Goal: Task Accomplishment & Management: Complete application form

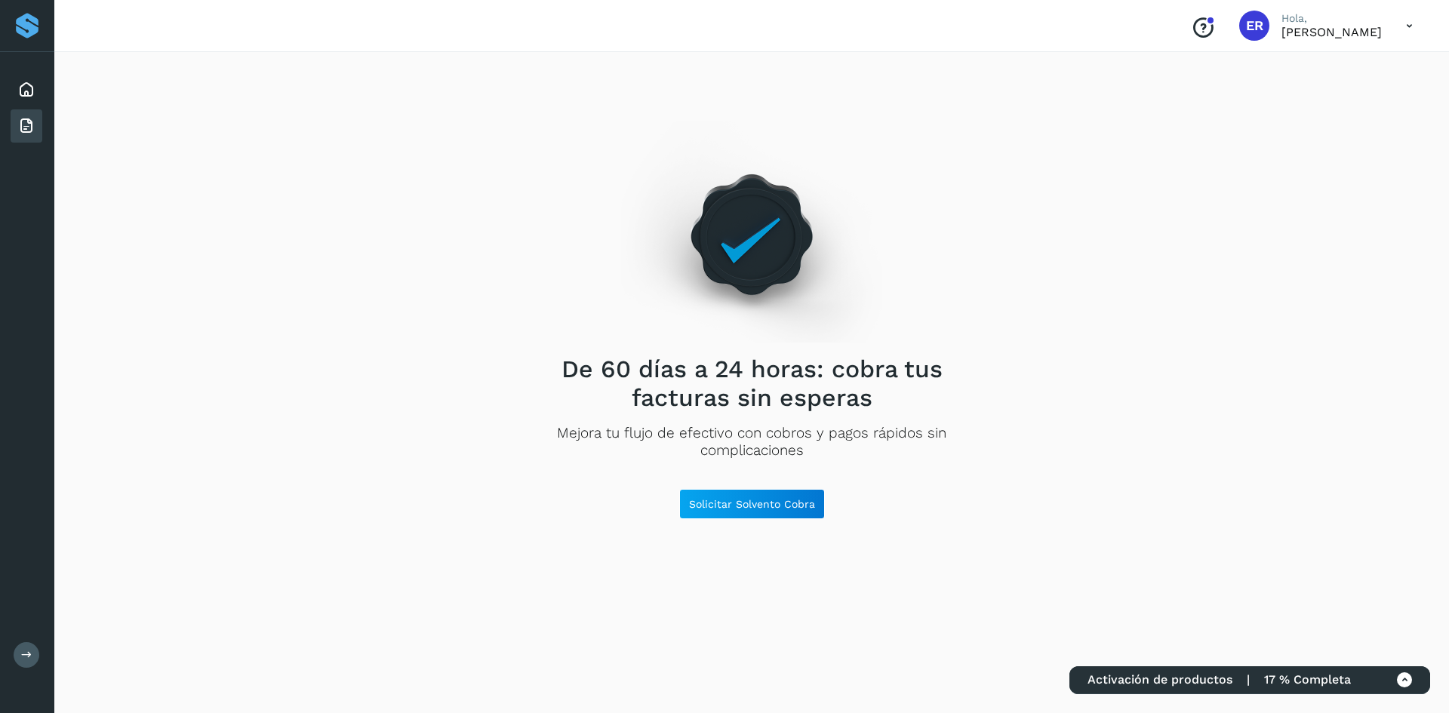
click at [1340, 684] on span "17 % Completa" at bounding box center [1307, 680] width 87 height 14
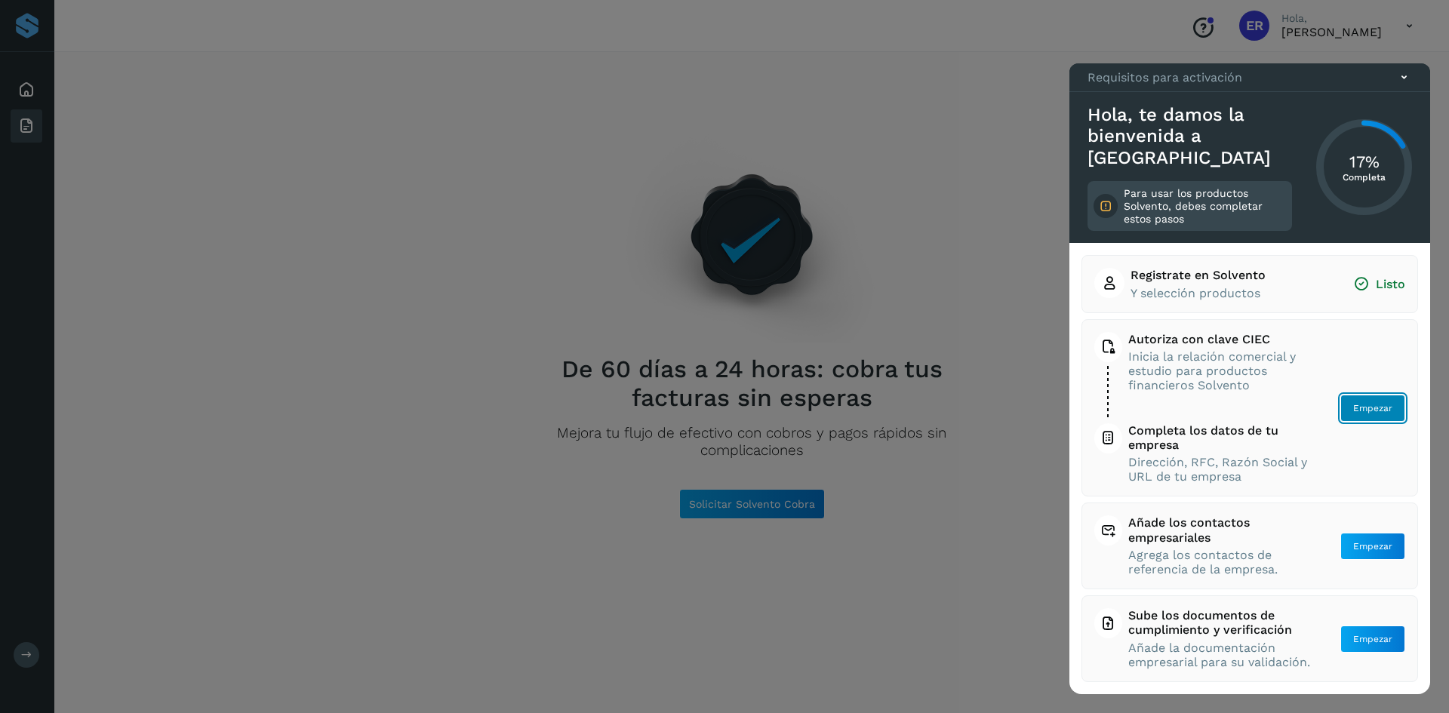
click at [1369, 415] on button "Empezar" at bounding box center [1373, 408] width 65 height 27
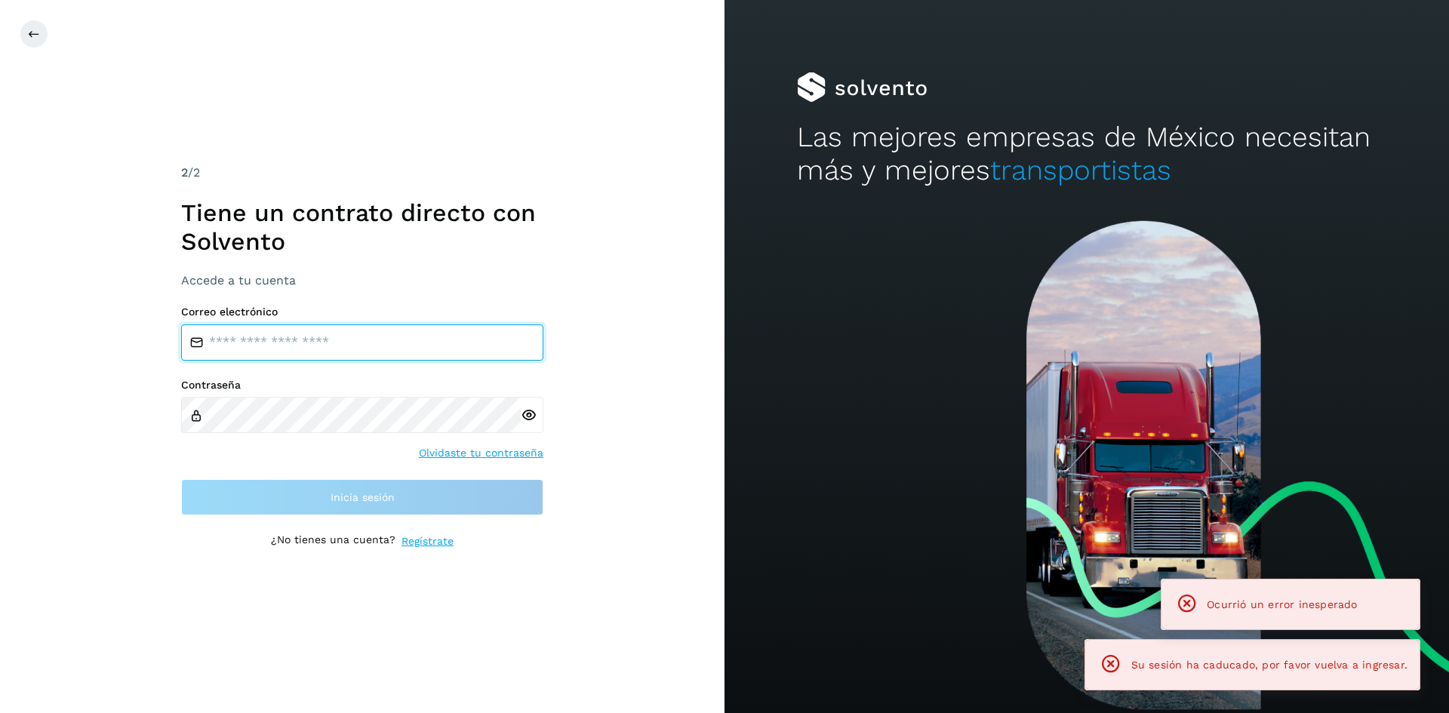
click at [304, 342] on input "email" at bounding box center [362, 343] width 362 height 36
type input "**********"
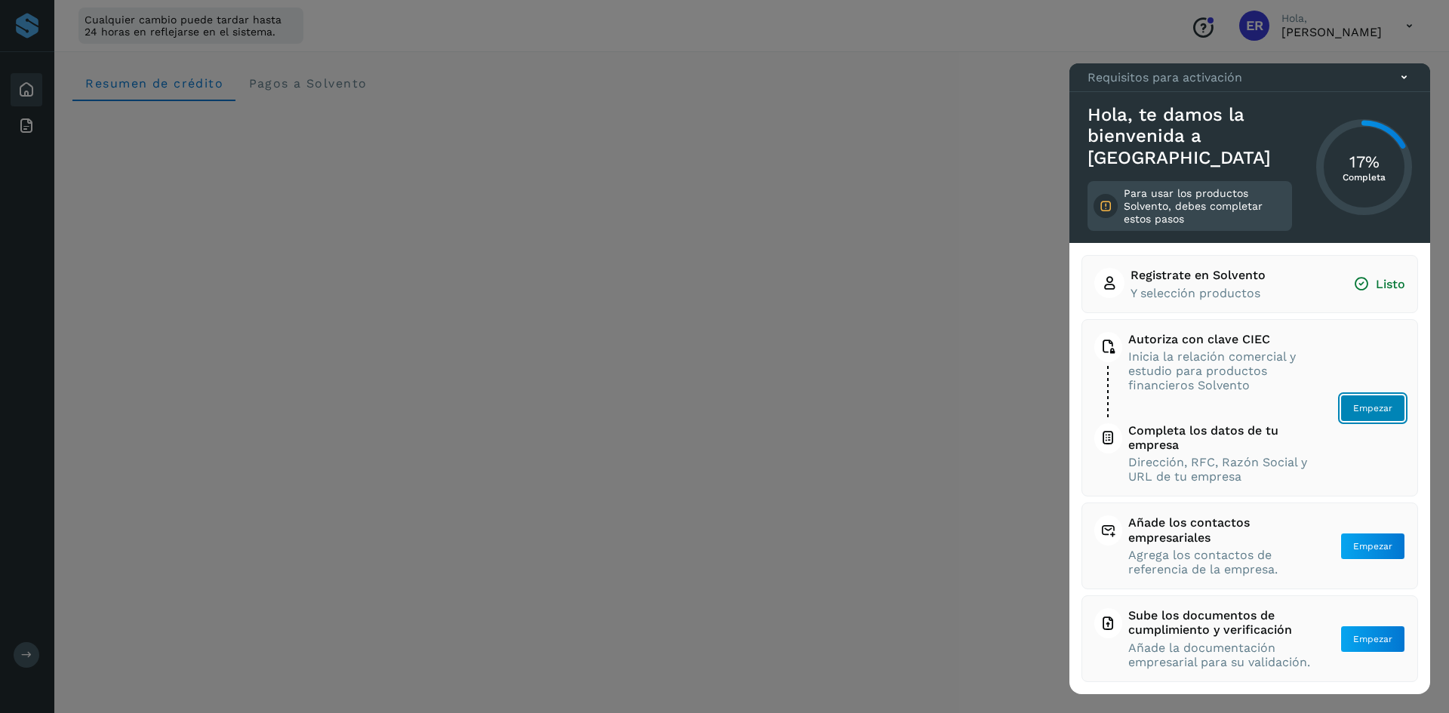
click at [1371, 410] on span "Empezar" at bounding box center [1373, 409] width 39 height 14
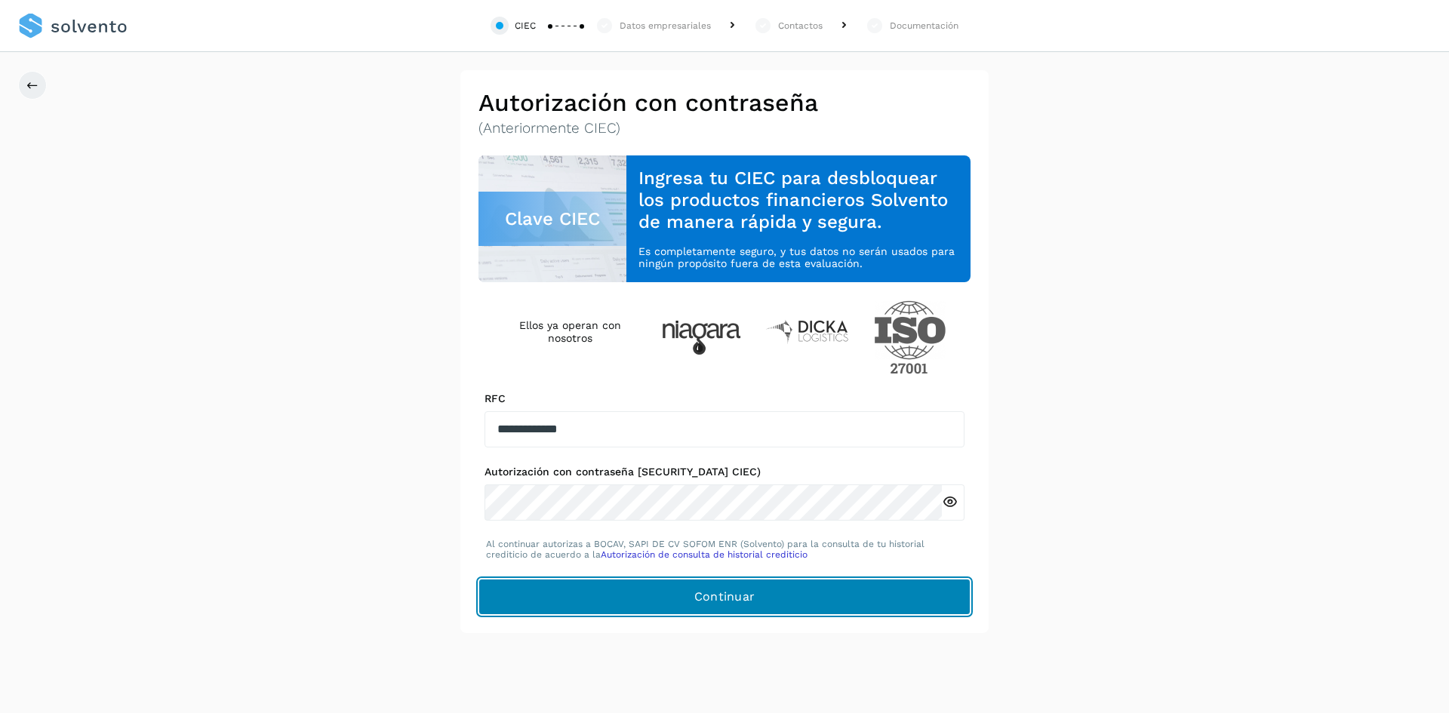
click at [846, 603] on button "Continuar" at bounding box center [725, 597] width 492 height 36
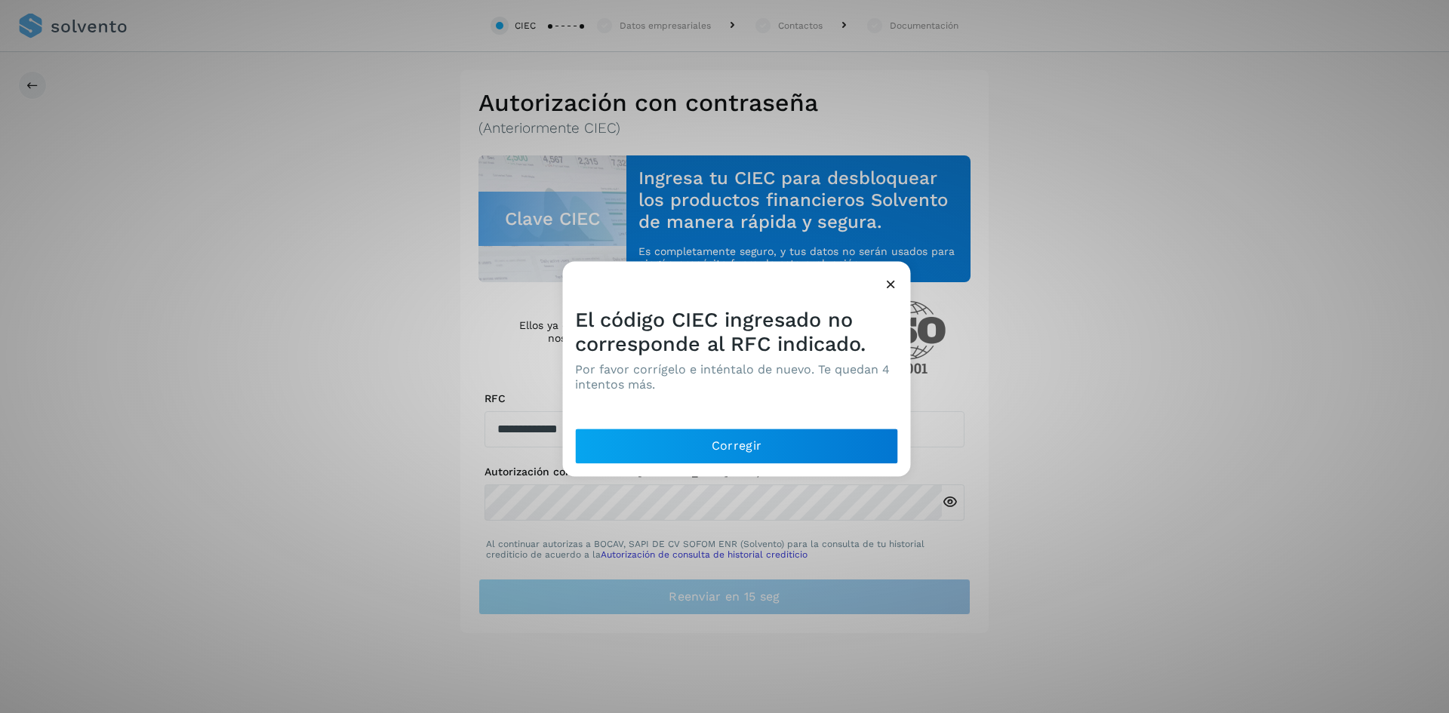
click at [891, 283] on icon at bounding box center [891, 284] width 16 height 16
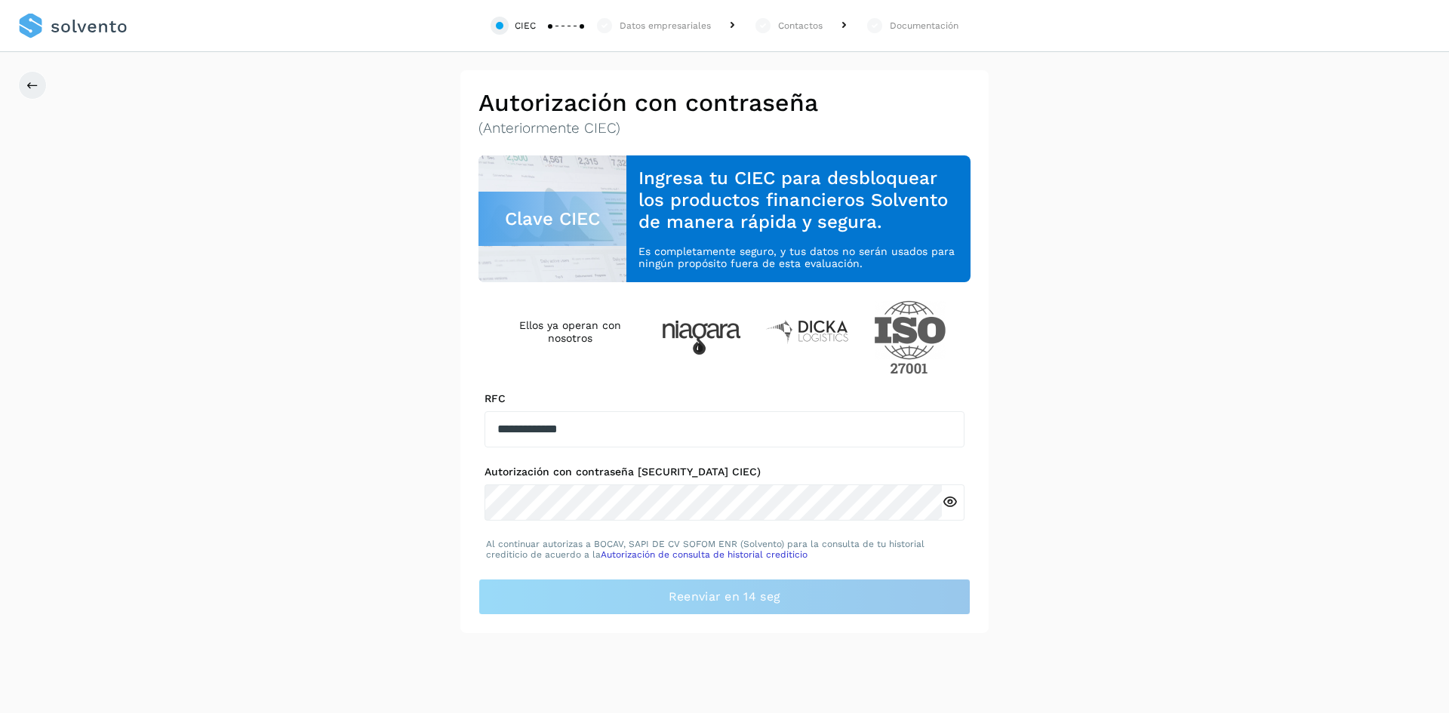
click at [944, 494] on icon at bounding box center [950, 502] width 16 height 16
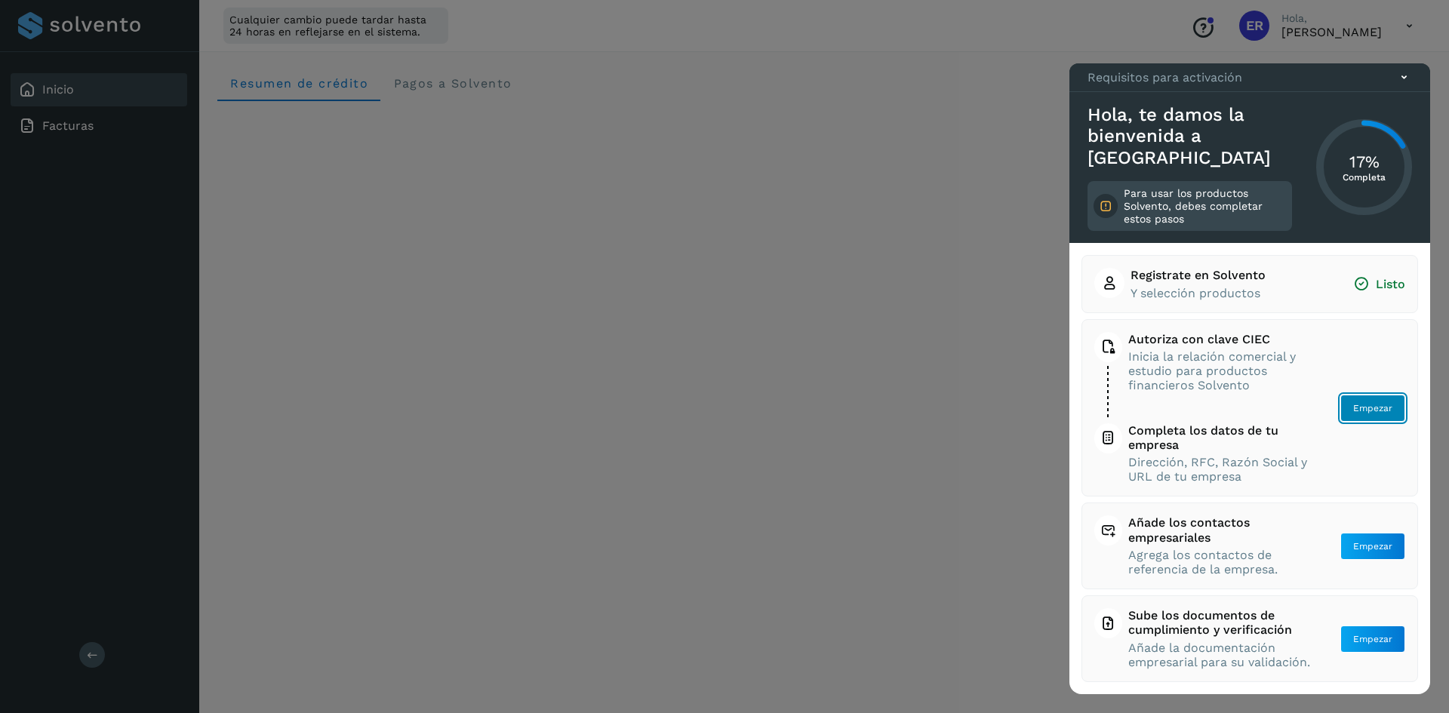
click at [1362, 405] on span "Empezar" at bounding box center [1373, 409] width 39 height 14
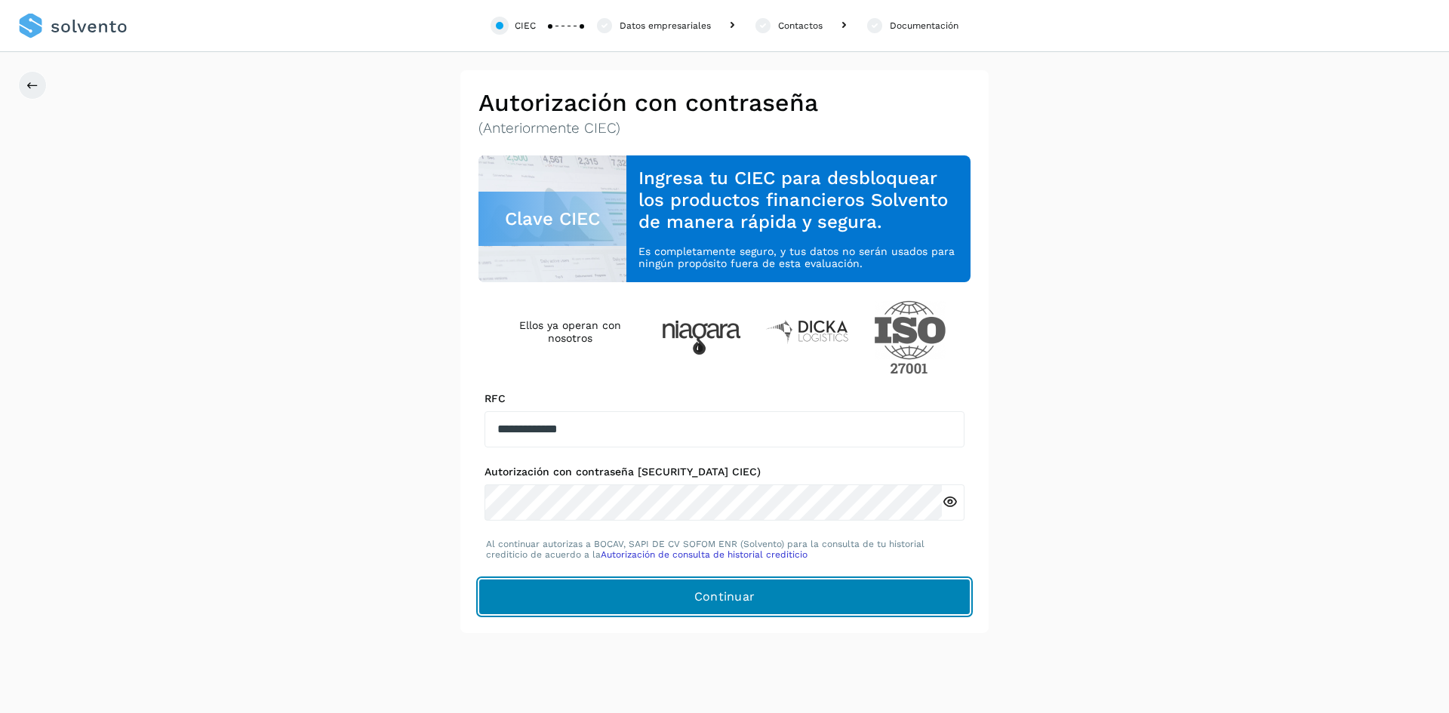
click at [801, 593] on button "Continuar" at bounding box center [725, 597] width 492 height 36
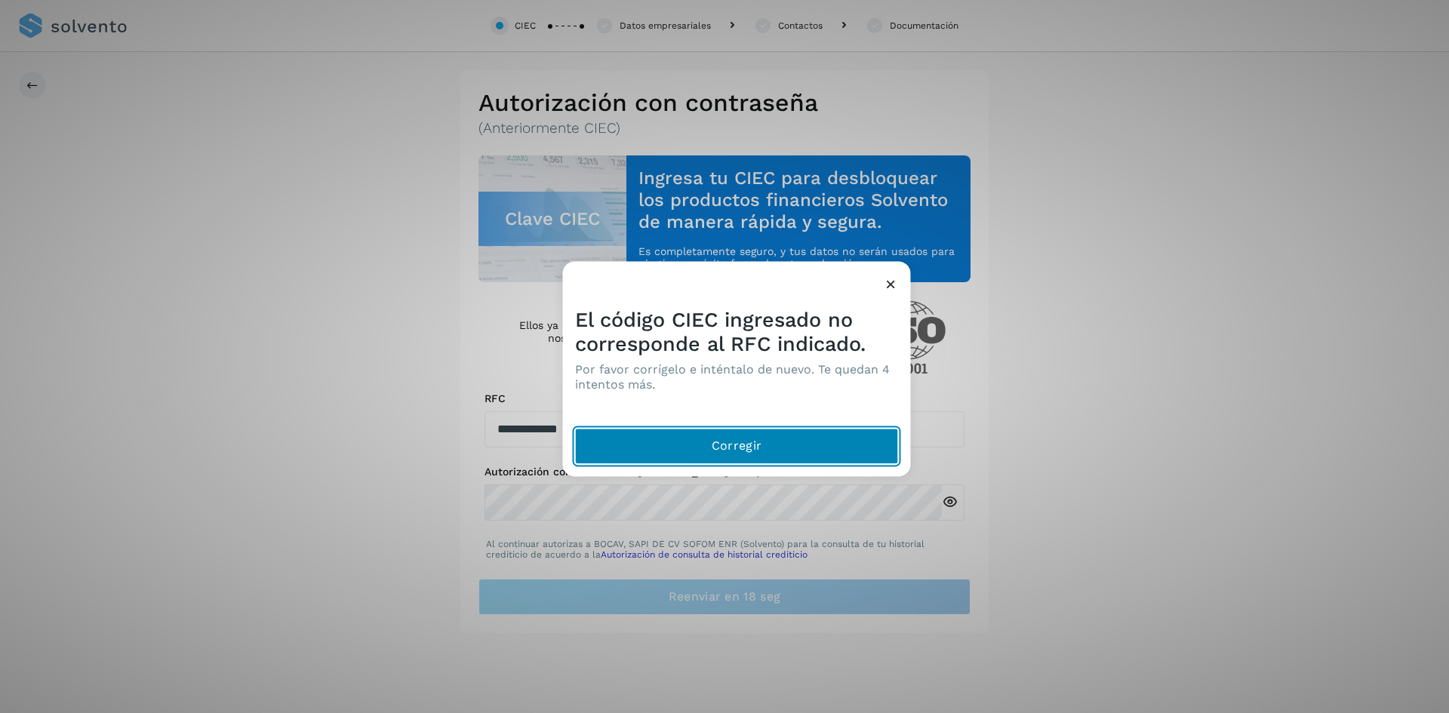
click at [771, 445] on button "Corregir" at bounding box center [737, 446] width 324 height 36
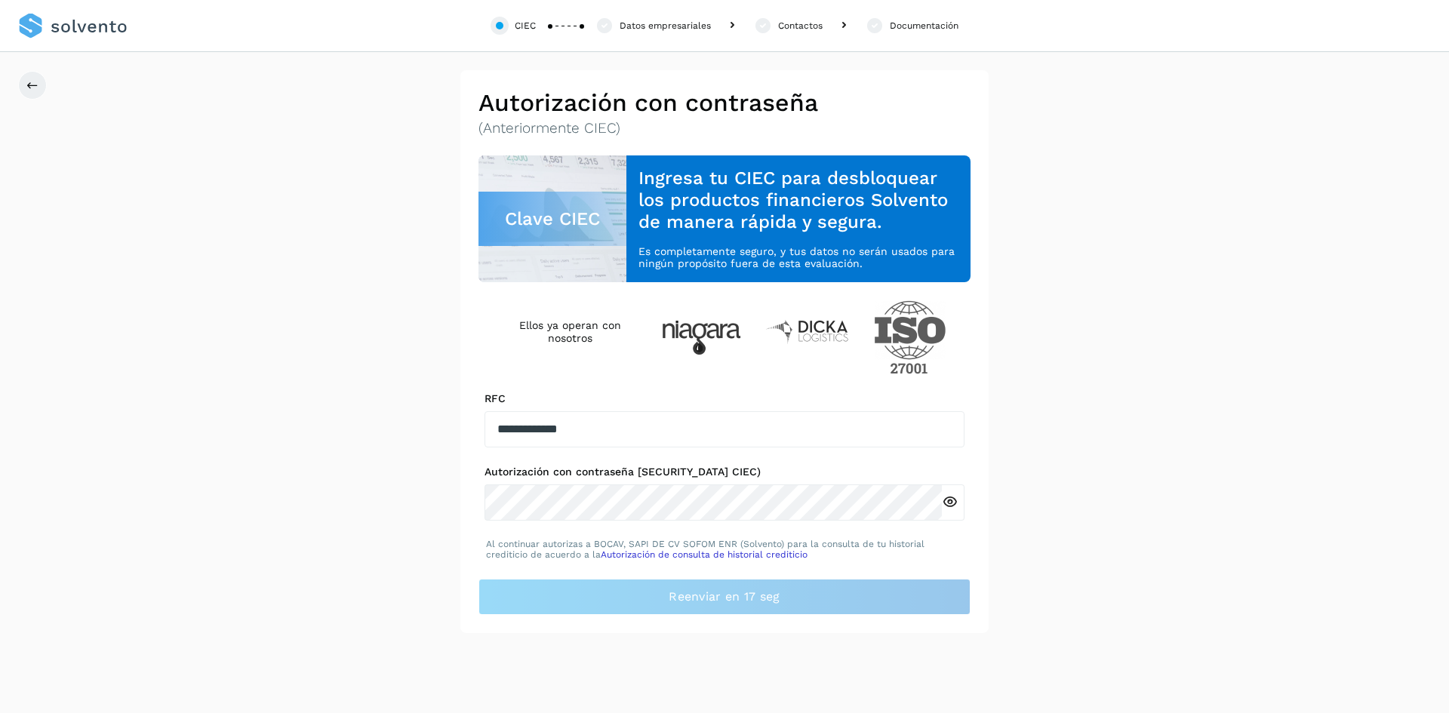
click at [950, 508] on icon at bounding box center [950, 502] width 16 height 16
click at [1132, 513] on div "**********" at bounding box center [724, 351] width 1449 height 563
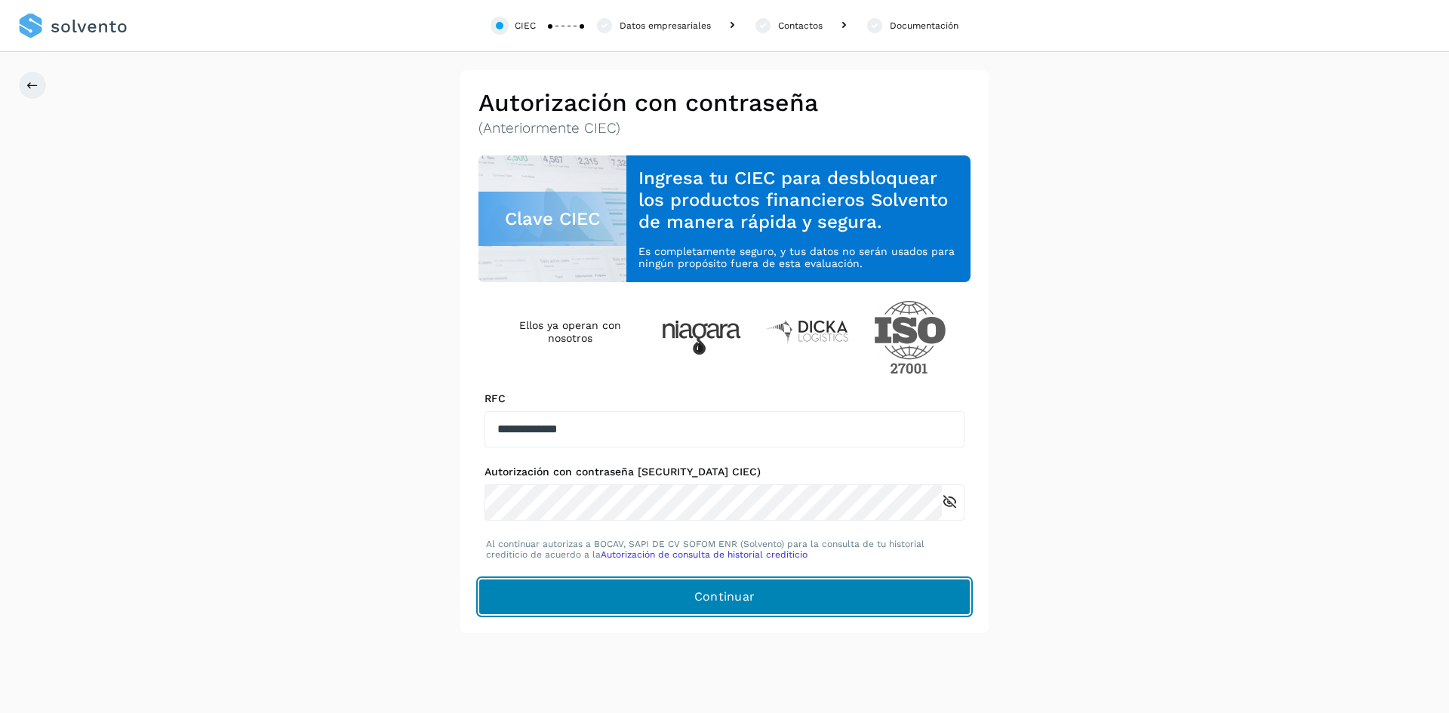
click at [730, 595] on span "Continuar" at bounding box center [725, 597] width 61 height 17
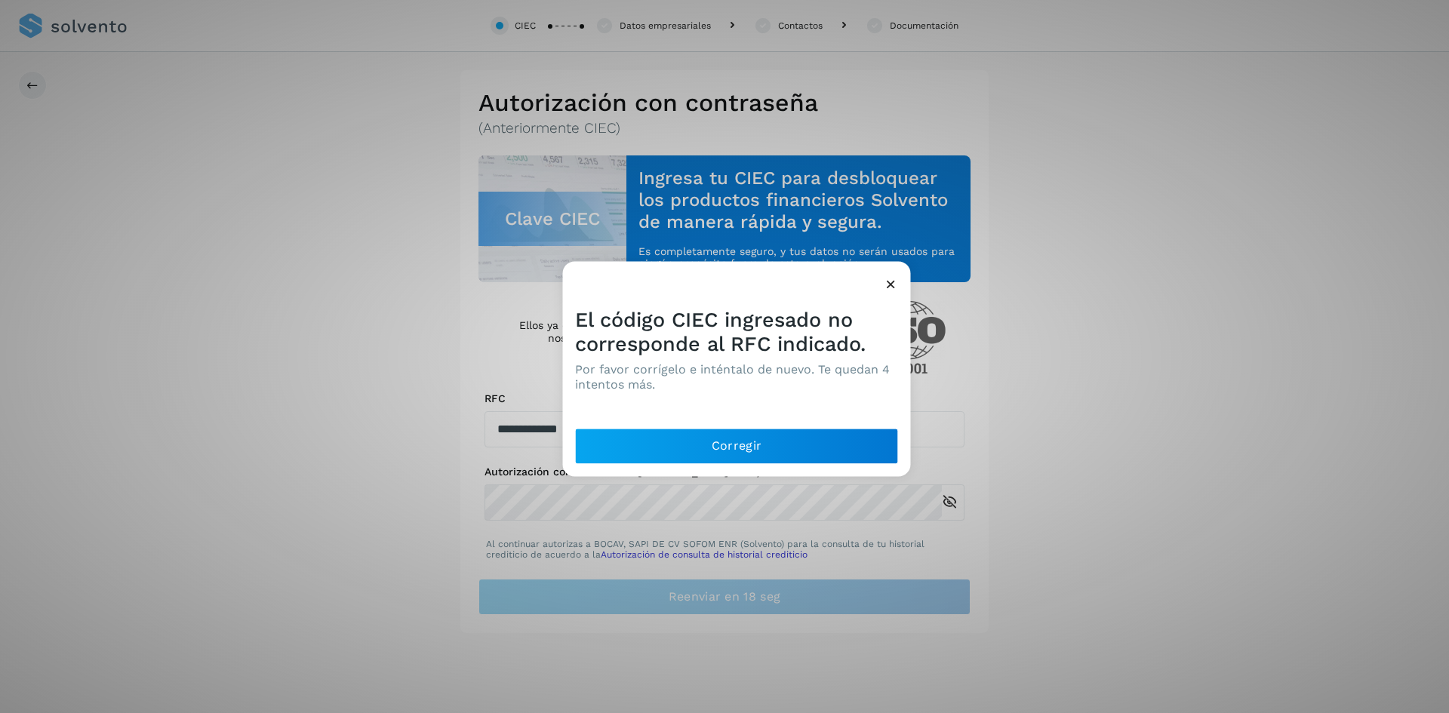
click at [898, 282] on icon at bounding box center [891, 284] width 16 height 16
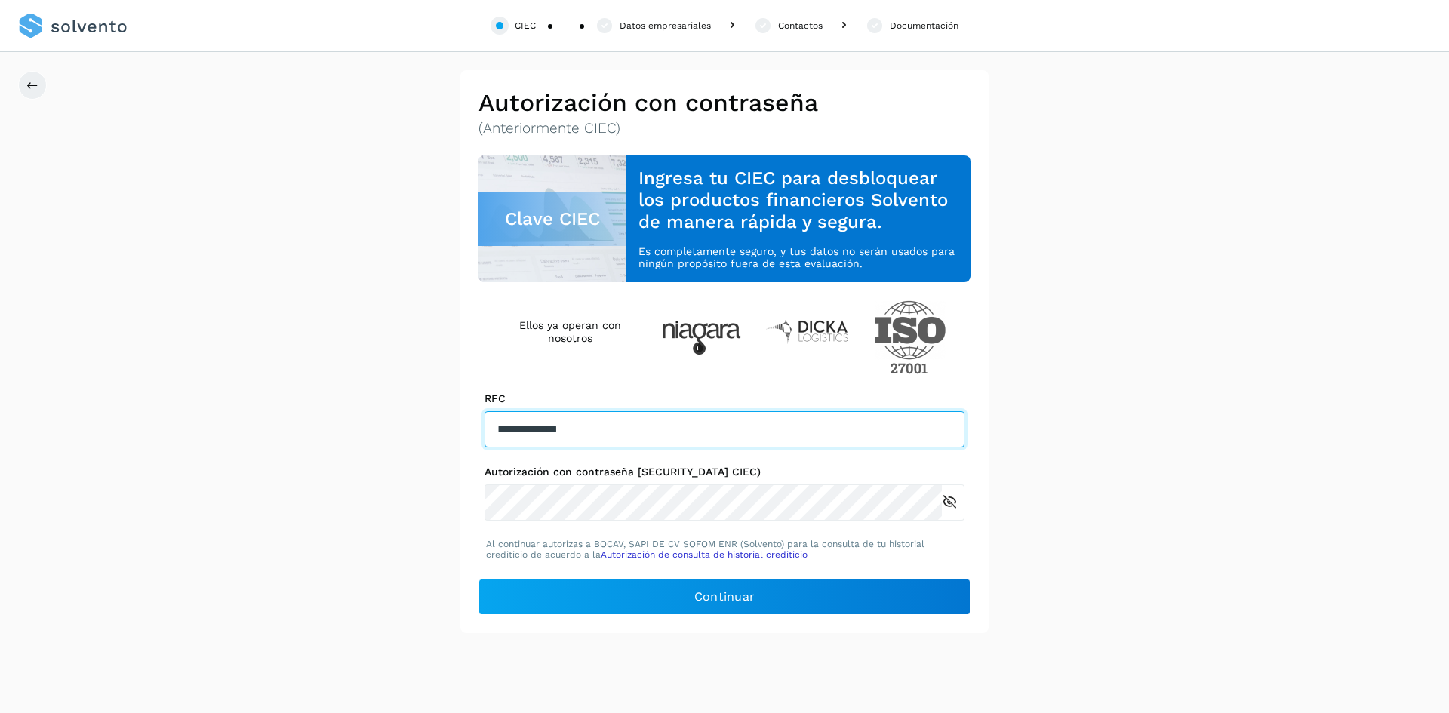
click at [636, 422] on input "**********" at bounding box center [725, 429] width 480 height 36
click at [61, 19] on link at bounding box center [72, 26] width 109 height 52
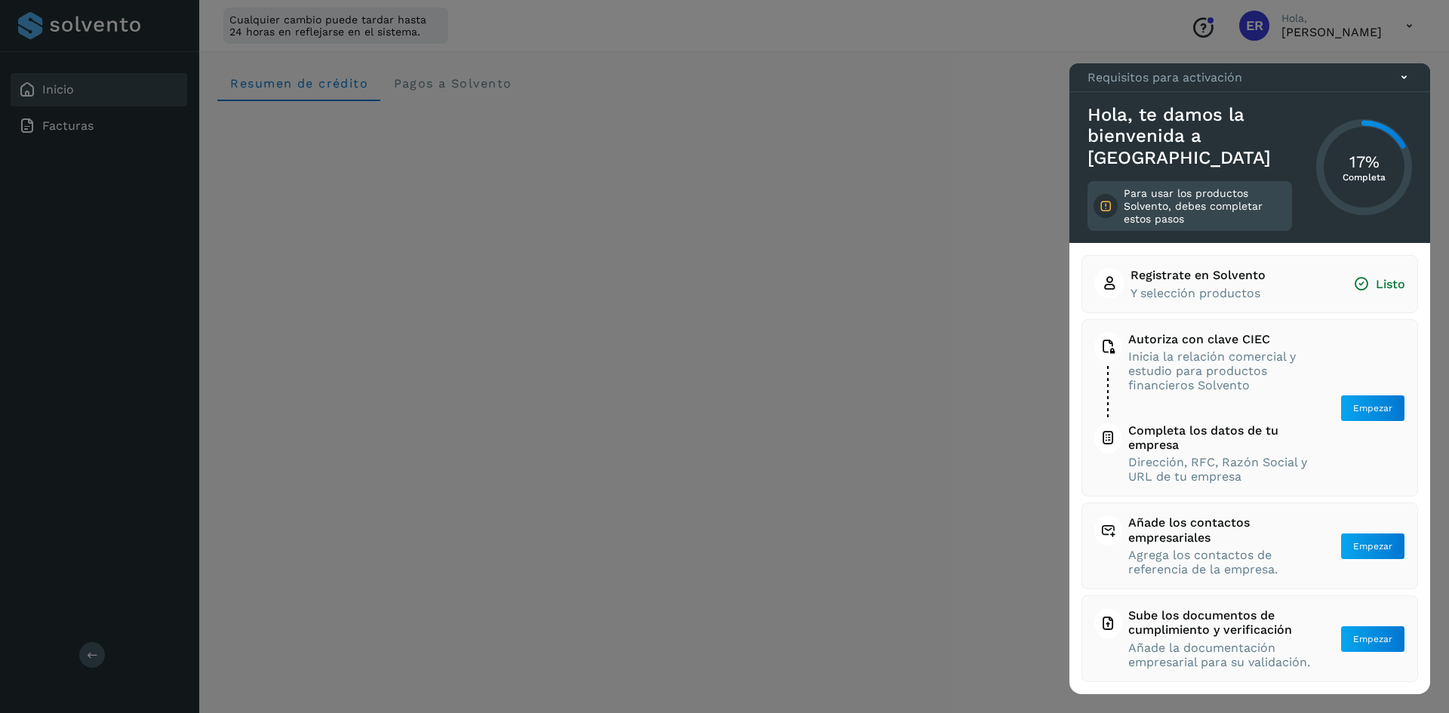
click at [1402, 85] on icon at bounding box center [1405, 77] width 16 height 16
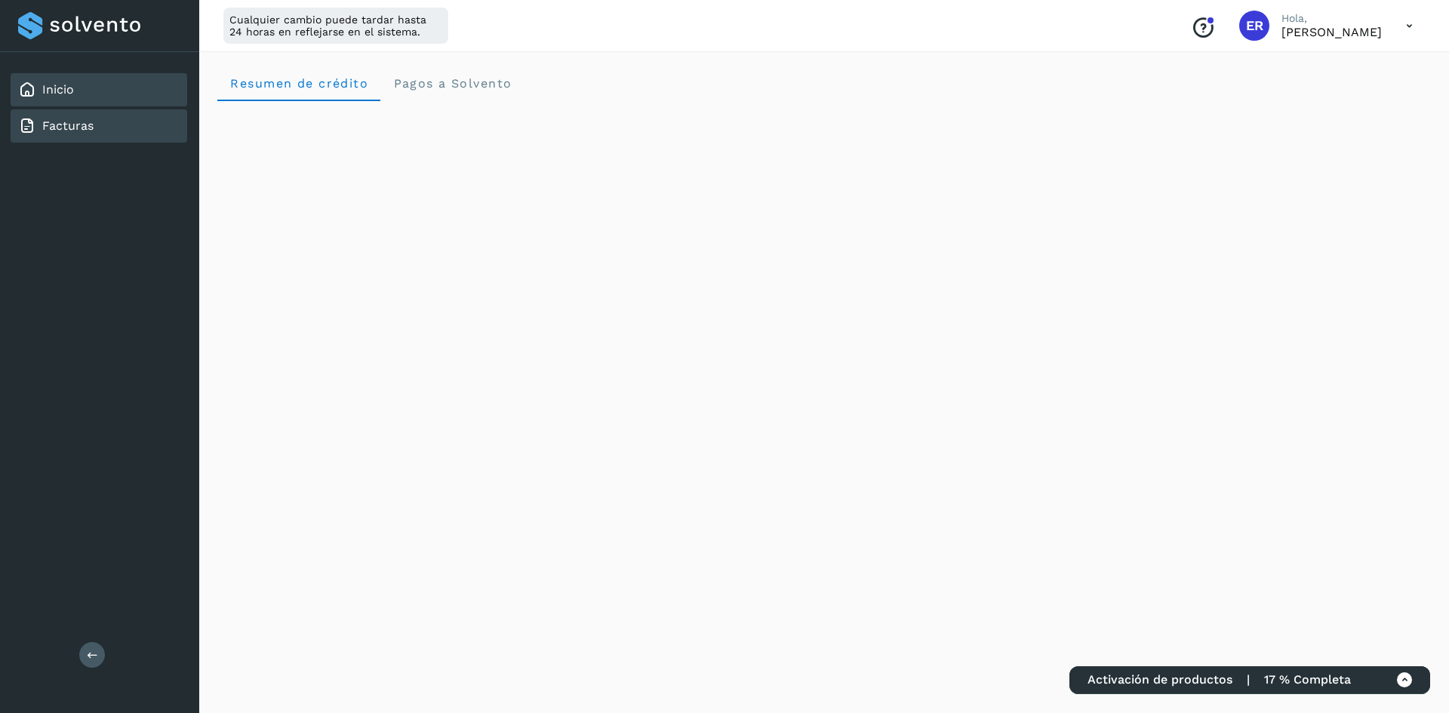
click at [71, 124] on link "Facturas" at bounding box center [67, 126] width 51 height 14
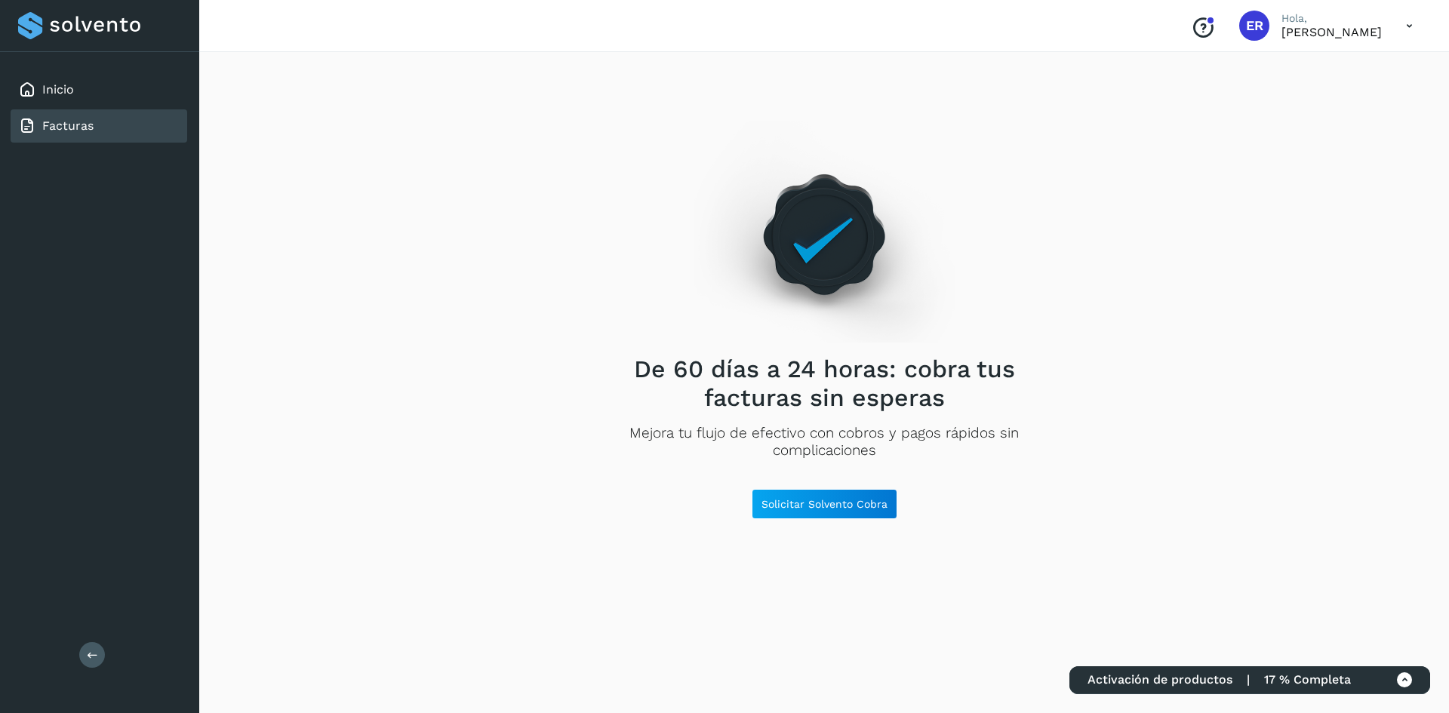
click at [1410, 27] on icon at bounding box center [1409, 26] width 31 height 31
click at [1322, 61] on div "Documentación" at bounding box center [1335, 68] width 180 height 29
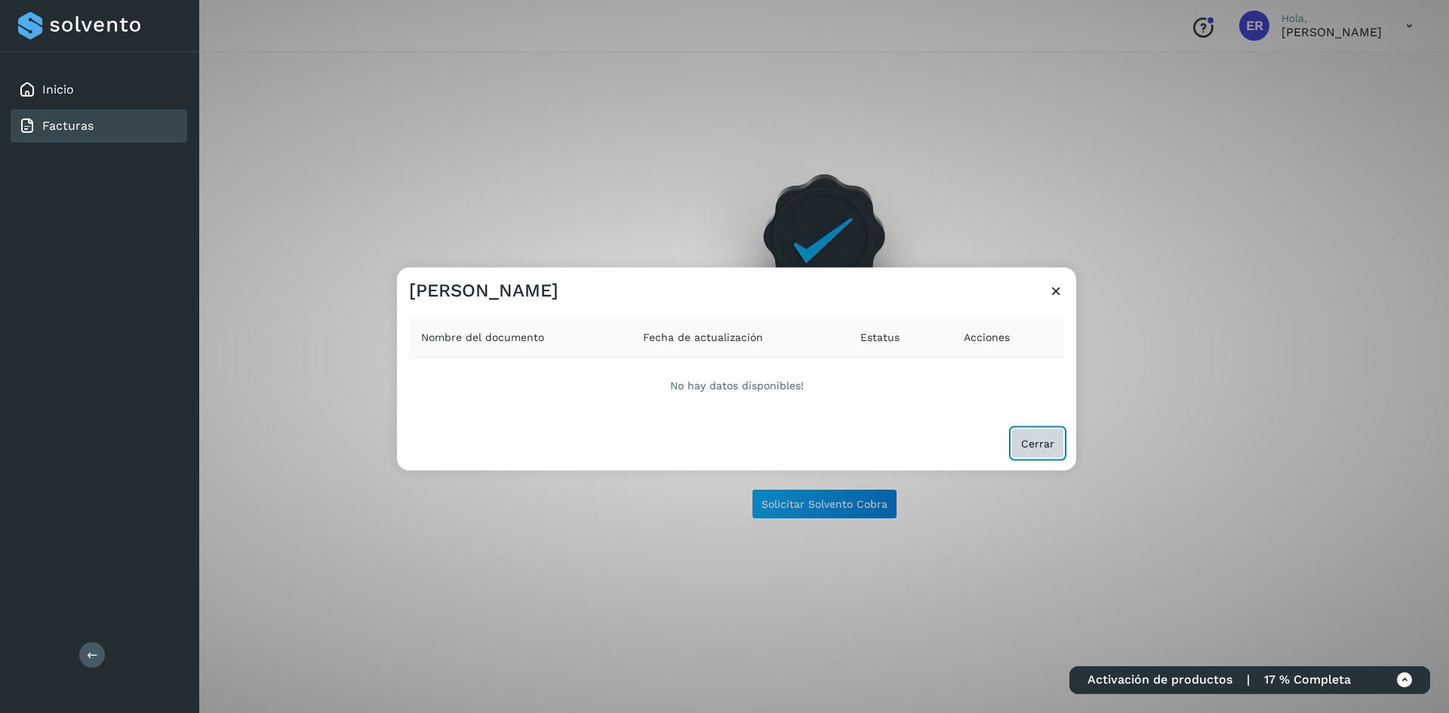
click at [1056, 445] on button "Cerrar" at bounding box center [1038, 443] width 53 height 30
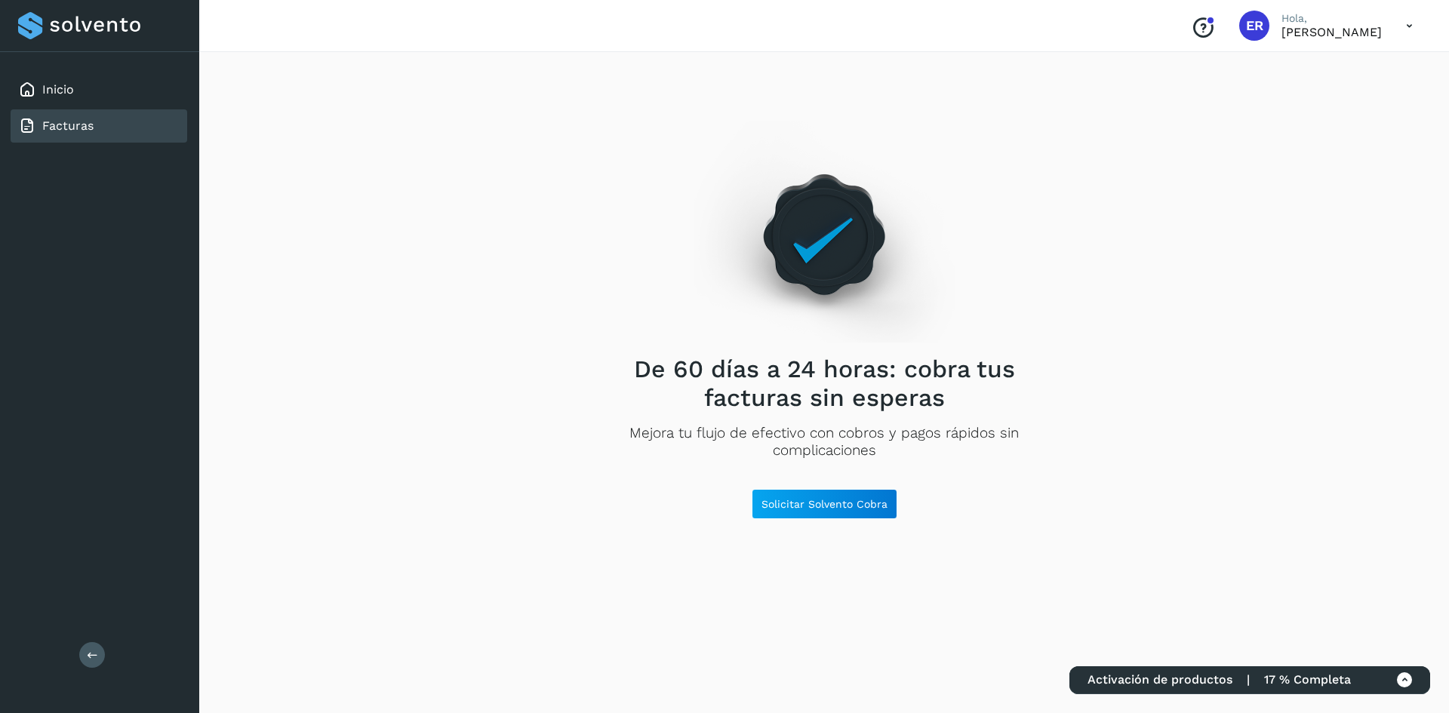
click at [1379, 685] on div "Activación de productos | 17 % Completa" at bounding box center [1250, 681] width 361 height 28
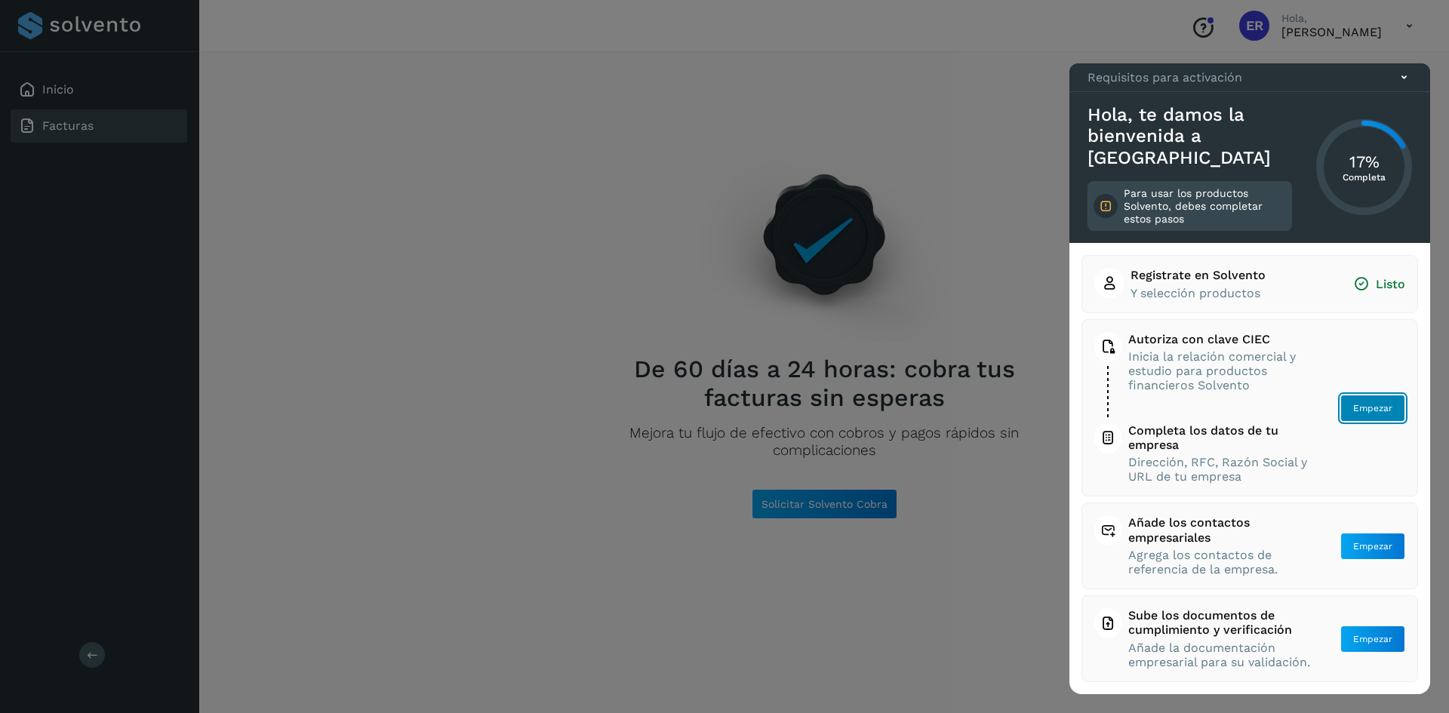
click at [1369, 409] on span "Empezar" at bounding box center [1373, 409] width 39 height 14
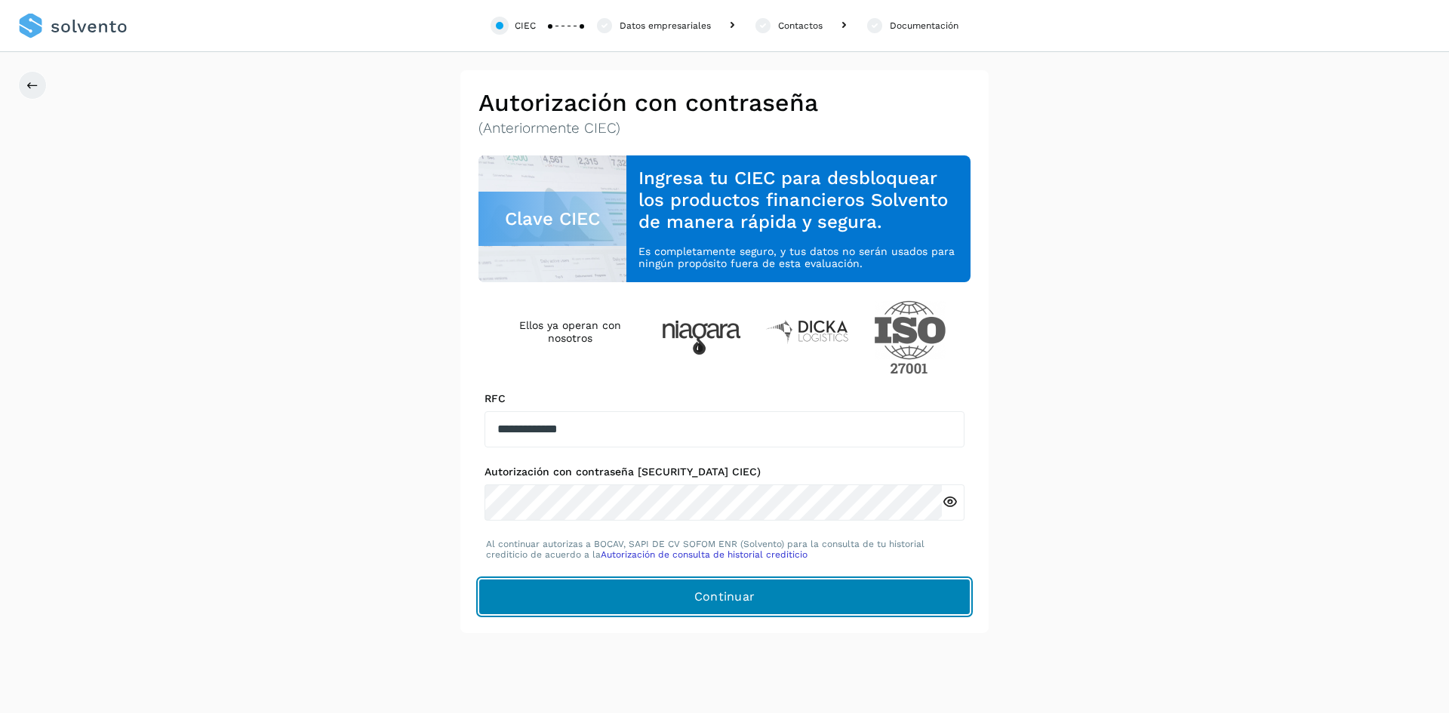
click at [836, 584] on button "Continuar" at bounding box center [725, 597] width 492 height 36
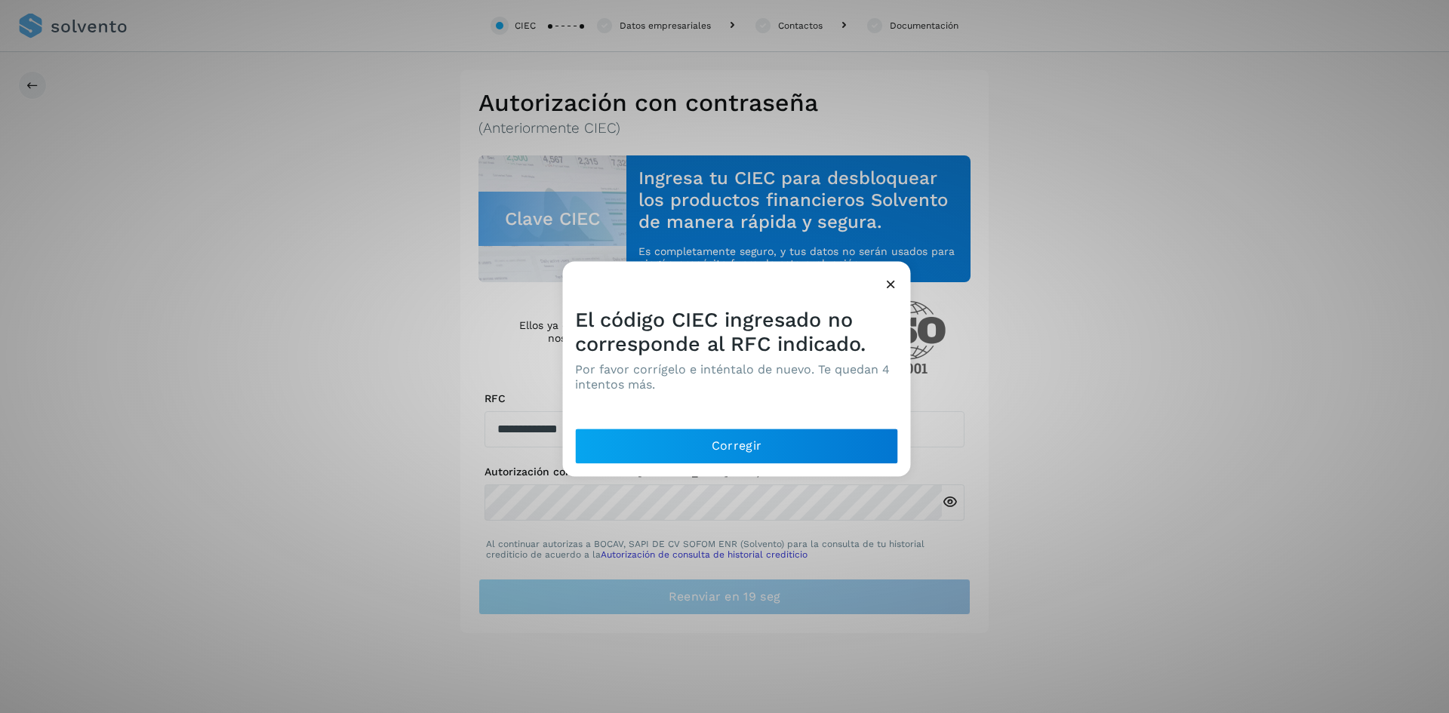
click at [885, 281] on icon at bounding box center [891, 284] width 16 height 16
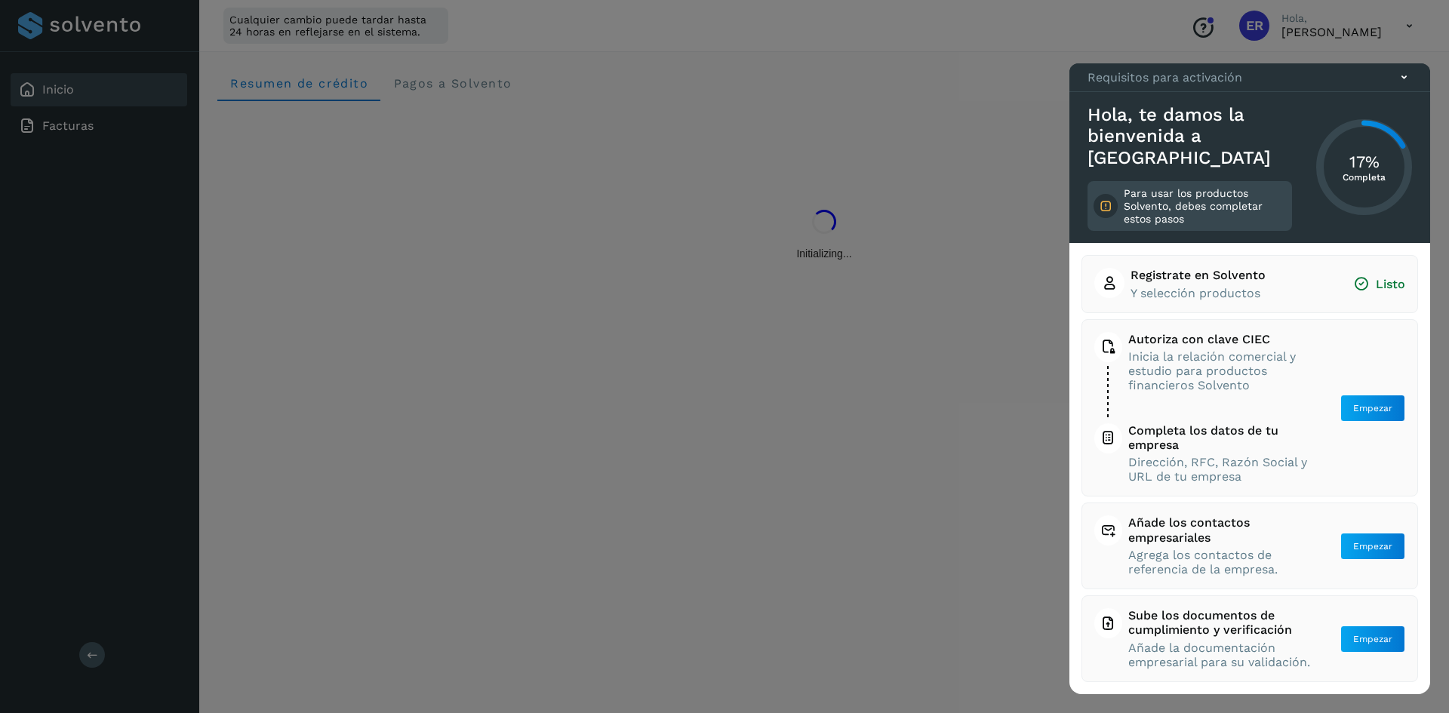
click at [1403, 85] on icon at bounding box center [1405, 77] width 16 height 16
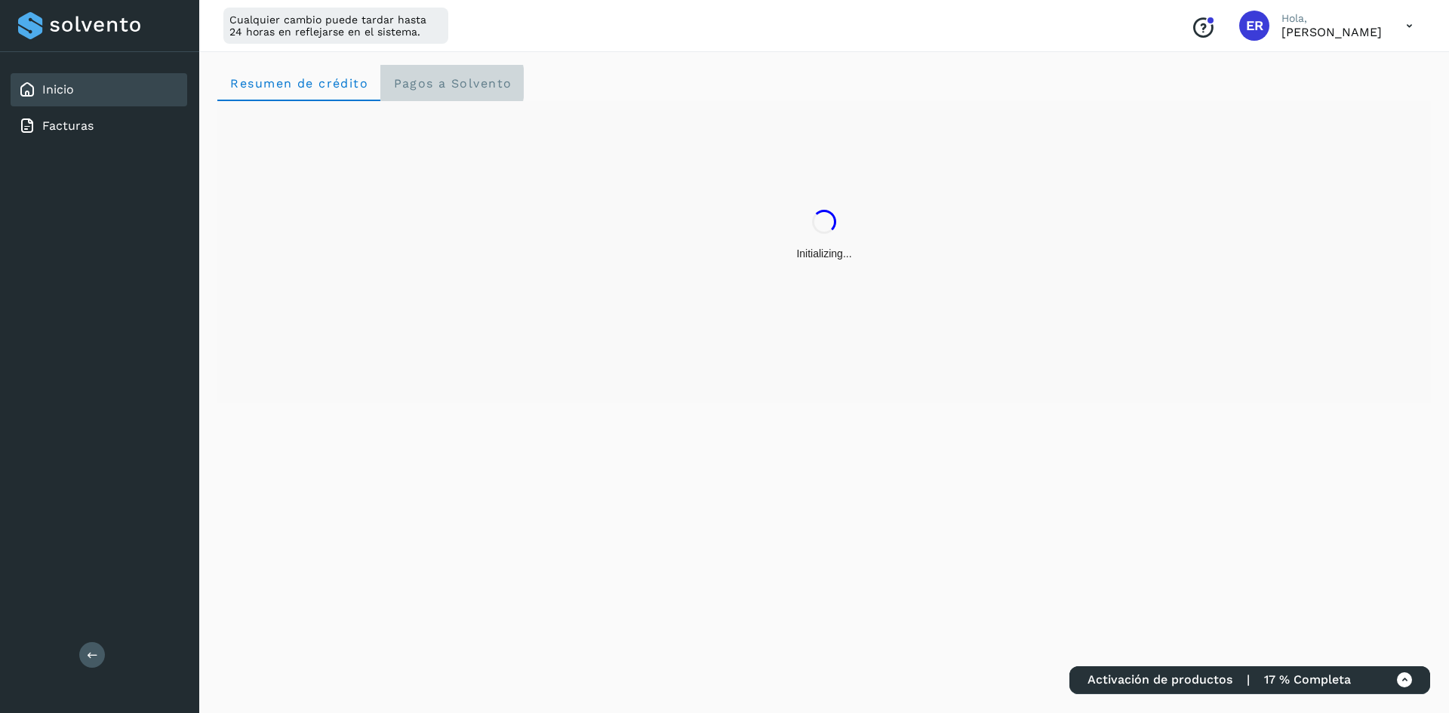
click at [473, 74] on Solvento "Pagos a Solvento" at bounding box center [451, 83] width 143 height 36
click at [316, 87] on span "Resumen de crédito" at bounding box center [298, 83] width 139 height 14
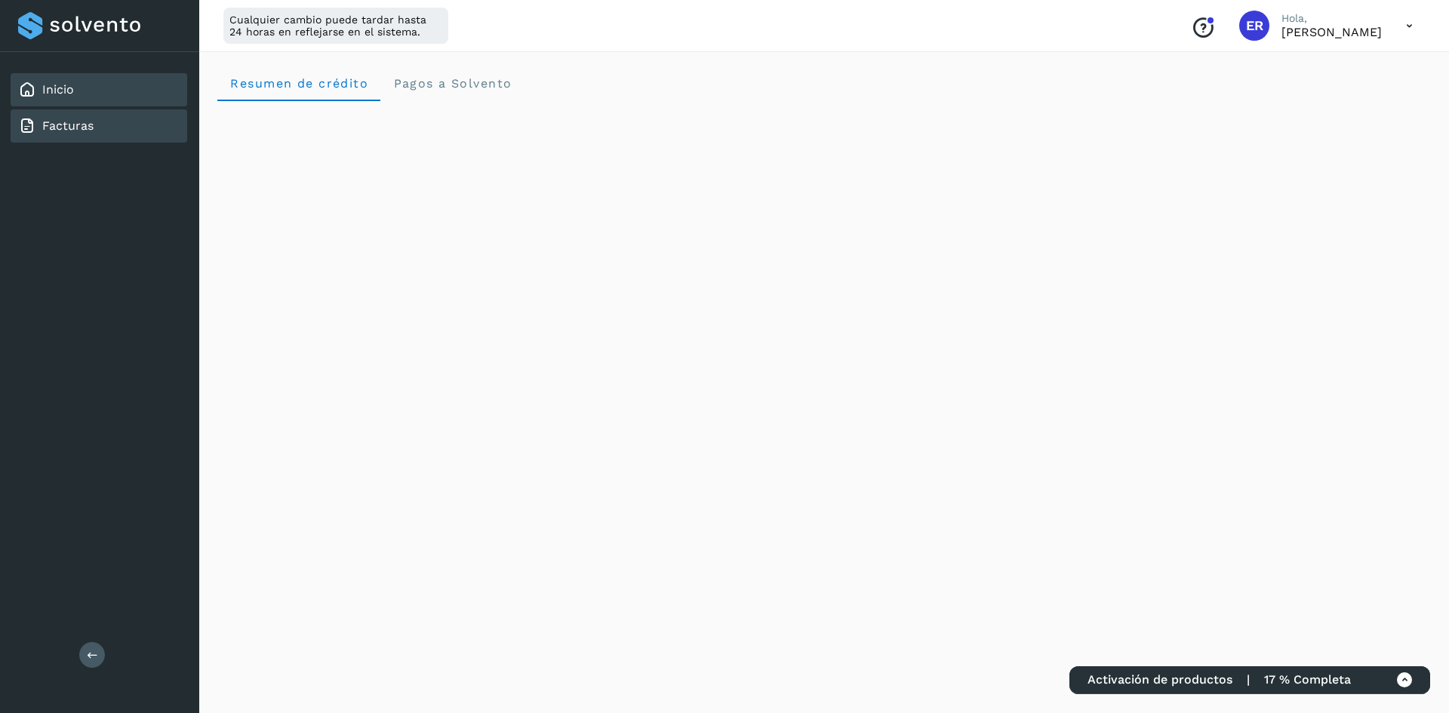
click at [95, 119] on div "Facturas" at bounding box center [99, 125] width 177 height 33
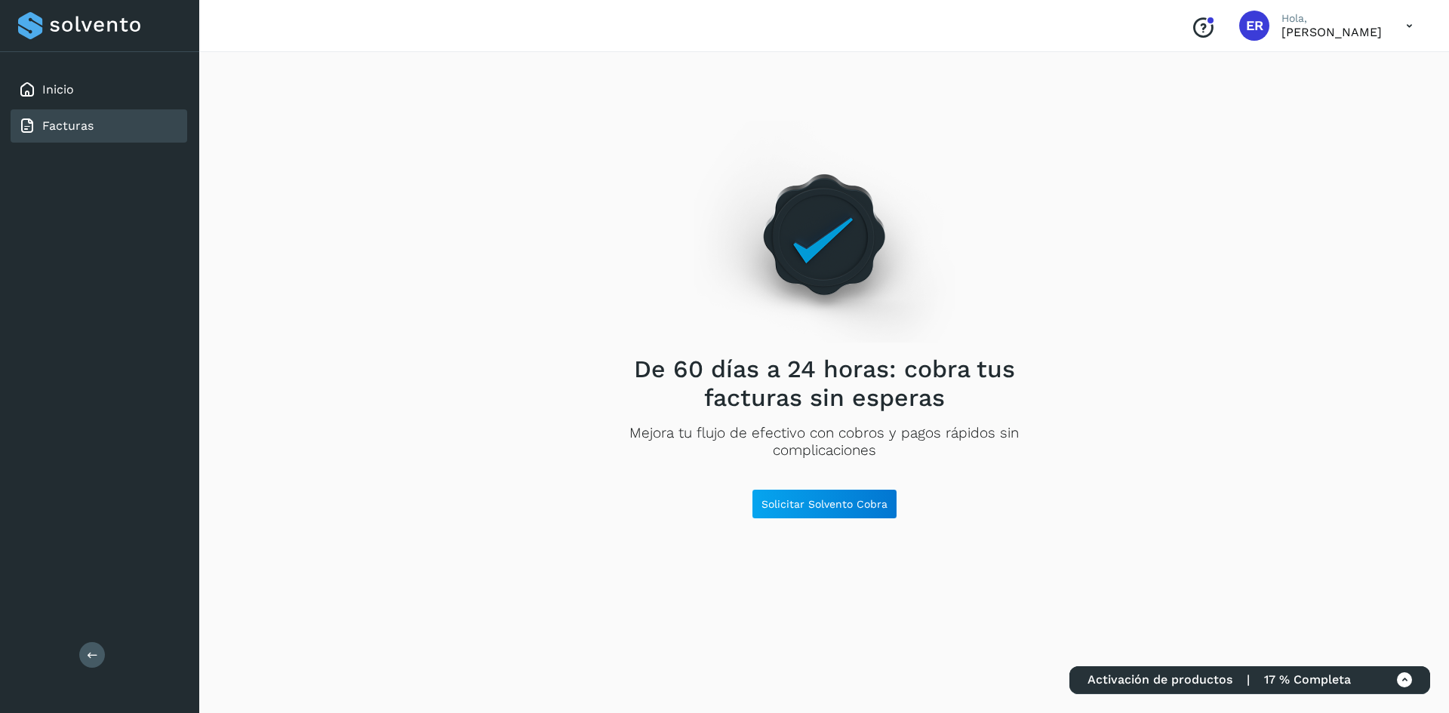
click at [1323, 674] on span "17 % Completa" at bounding box center [1307, 680] width 87 height 14
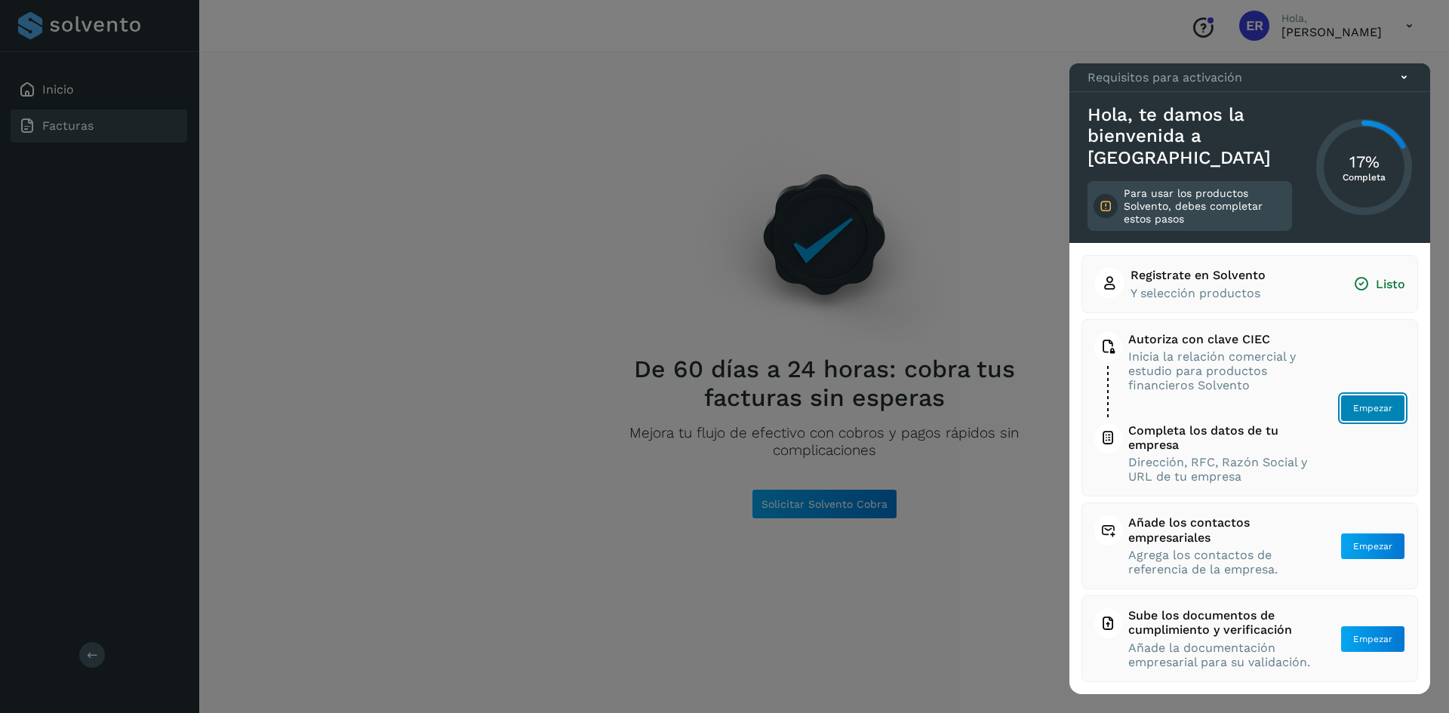
click at [1369, 411] on span "Empezar" at bounding box center [1373, 409] width 39 height 14
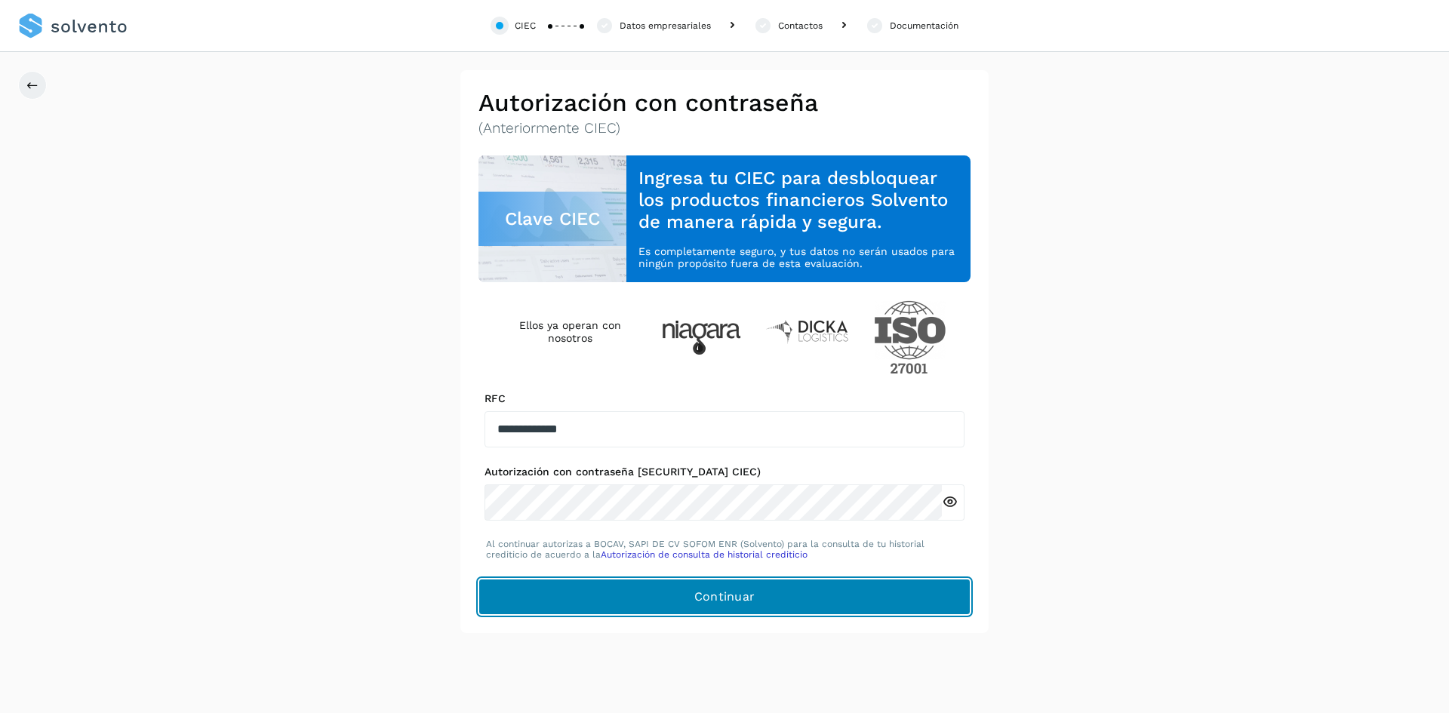
click at [787, 590] on button "Continuar" at bounding box center [725, 597] width 492 height 36
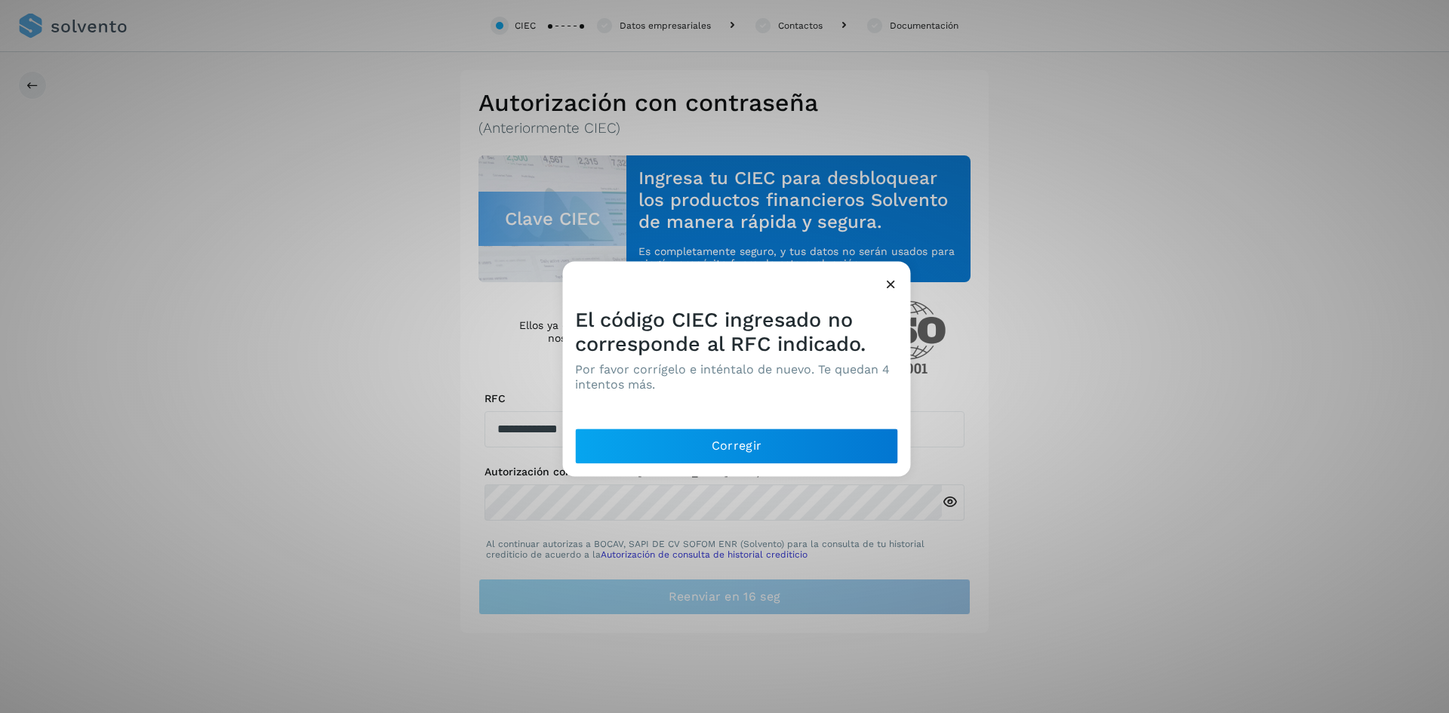
click at [890, 288] on icon at bounding box center [891, 284] width 16 height 16
